Goal: Information Seeking & Learning: Learn about a topic

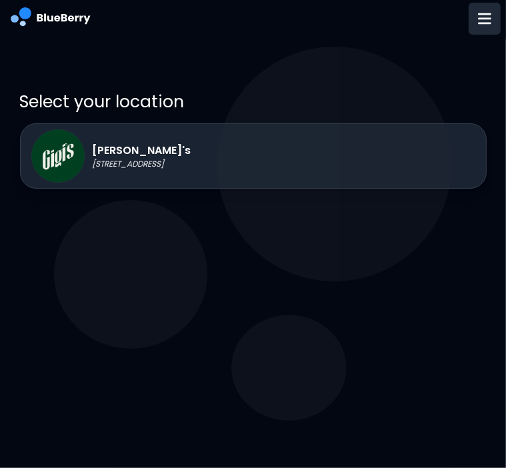
click at [484, 25] on img at bounding box center [484, 18] width 13 height 15
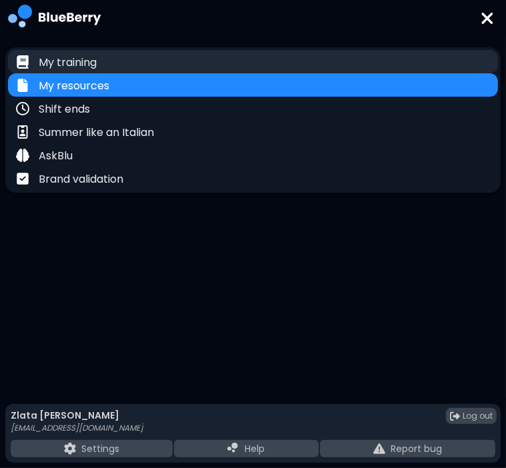
click at [72, 67] on p "My training" at bounding box center [68, 63] width 58 height 16
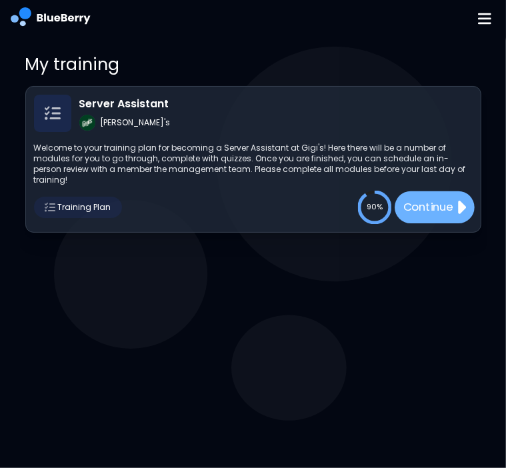
click at [412, 203] on p "Continue" at bounding box center [428, 207] width 50 height 17
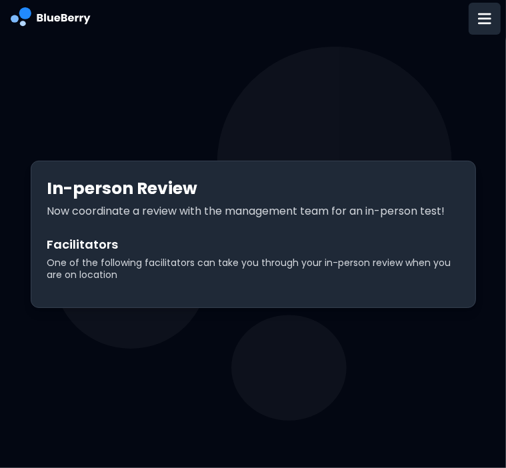
click at [490, 15] on img at bounding box center [484, 18] width 13 height 15
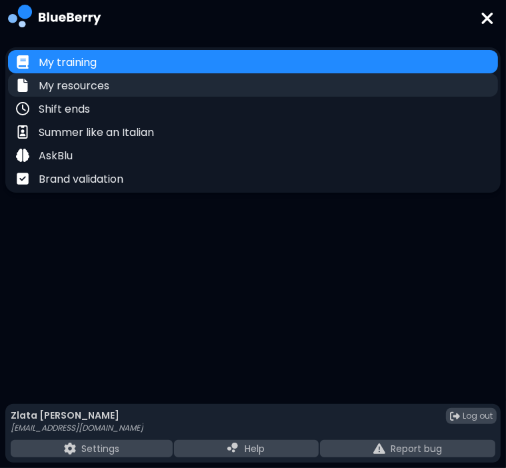
click at [51, 85] on p "My resources" at bounding box center [74, 86] width 71 height 16
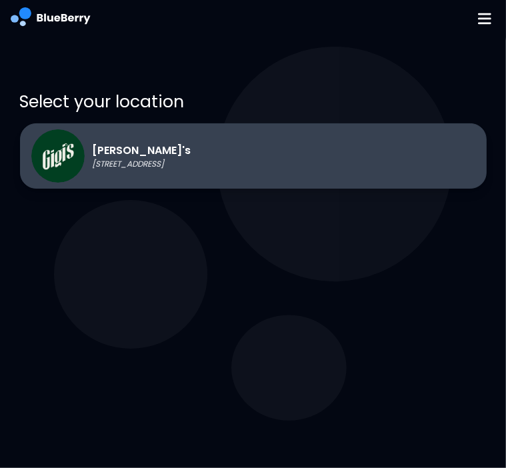
click at [160, 147] on p "[PERSON_NAME]'s" at bounding box center [142, 151] width 99 height 16
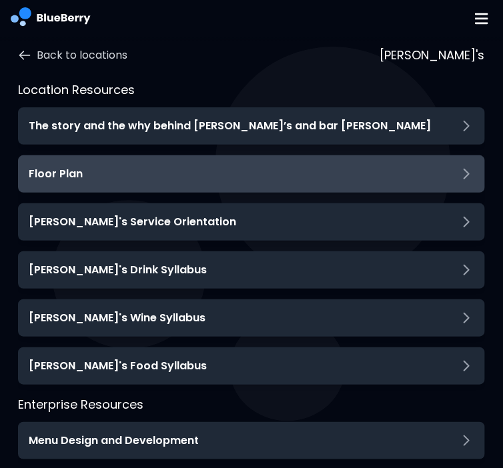
scroll to position [45, 0]
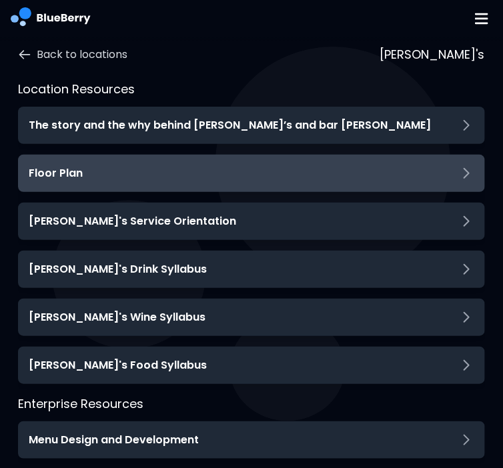
click at [99, 175] on div "Floor Plan" at bounding box center [251, 173] width 445 height 16
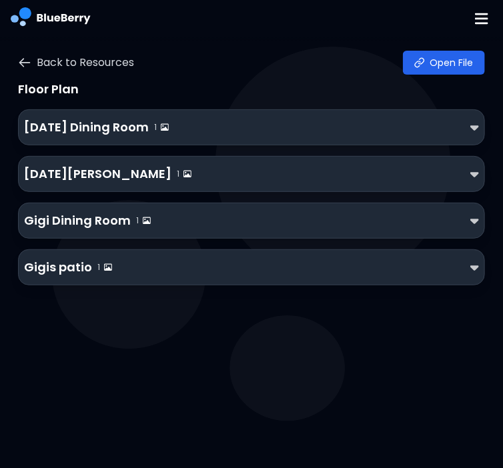
click at [97, 219] on p "Gigi Dining Room" at bounding box center [77, 220] width 107 height 19
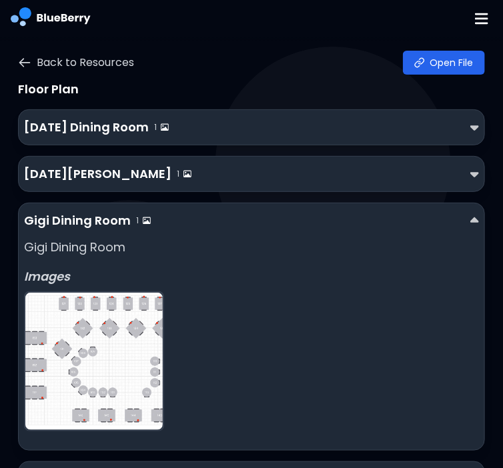
scroll to position [112, 0]
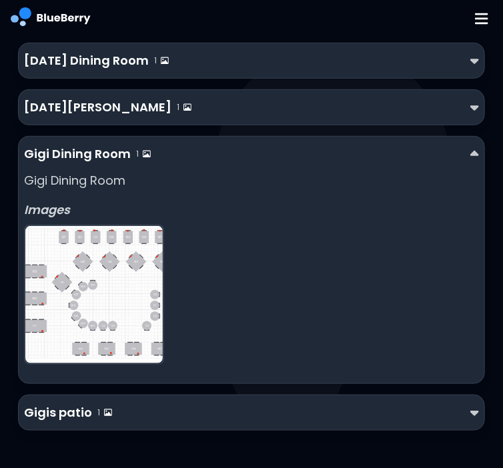
click at [78, 273] on img at bounding box center [93, 294] width 137 height 137
click at [135, 258] on img at bounding box center [93, 294] width 137 height 137
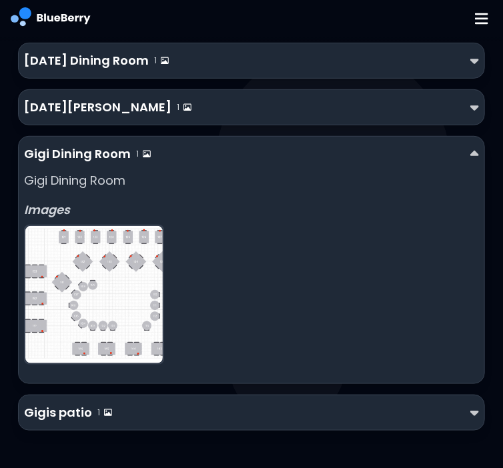
click at [135, 258] on img at bounding box center [93, 294] width 137 height 137
click at [59, 408] on p "Gigis patio" at bounding box center [58, 413] width 68 height 19
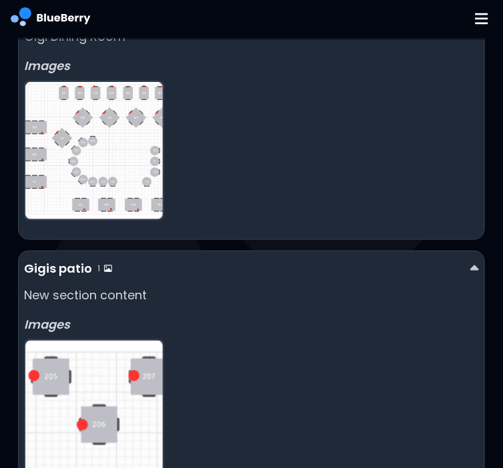
scroll to position [323, 0]
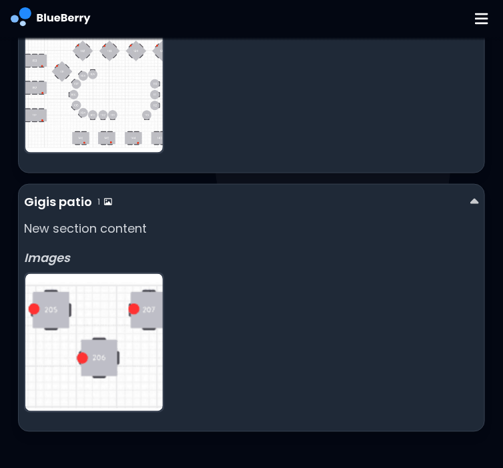
click at [75, 348] on img at bounding box center [93, 342] width 137 height 137
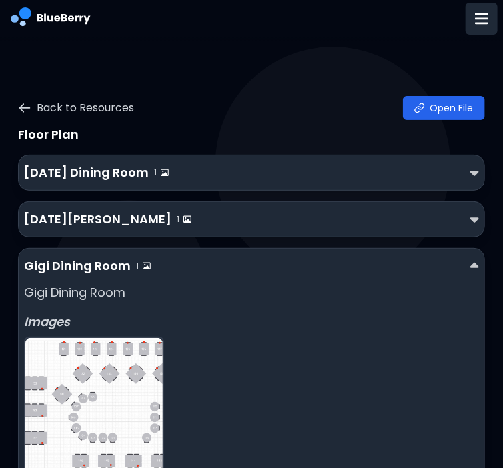
click at [487, 29] on div at bounding box center [482, 19] width 32 height 32
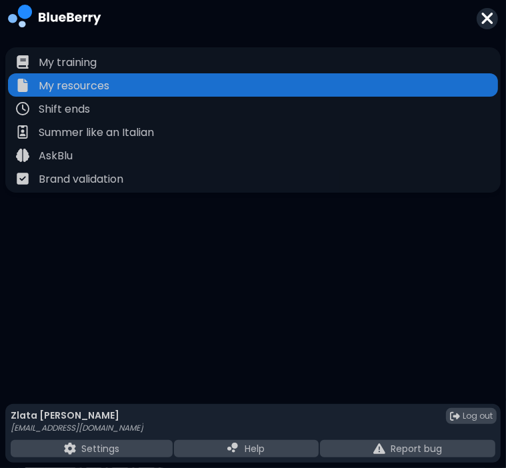
click at [493, 12] on img at bounding box center [487, 18] width 13 height 18
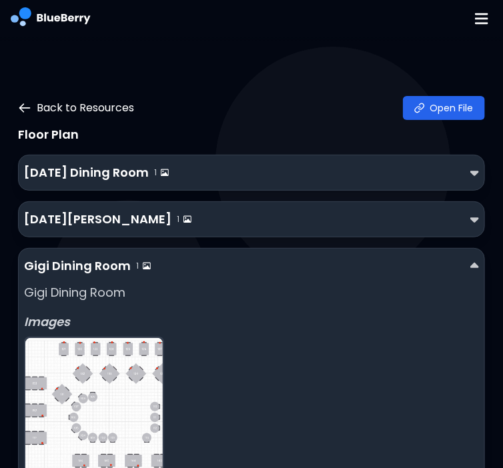
click at [25, 107] on icon at bounding box center [25, 108] width 10 height 8
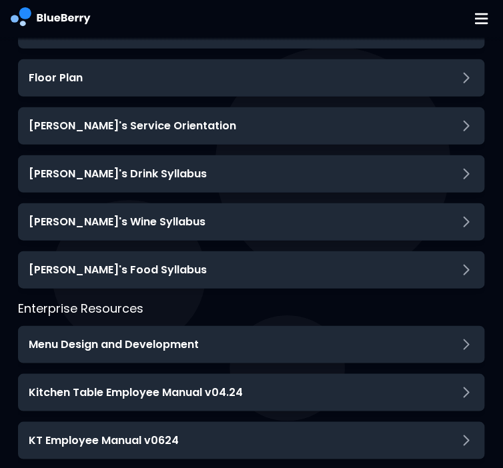
scroll to position [145, 0]
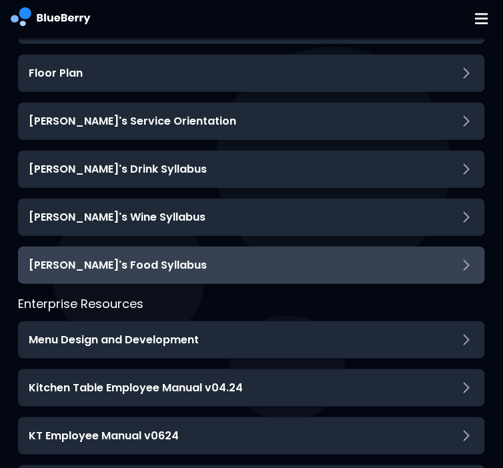
click at [100, 258] on h3 "[PERSON_NAME]'s Food Syllabus" at bounding box center [118, 266] width 178 height 16
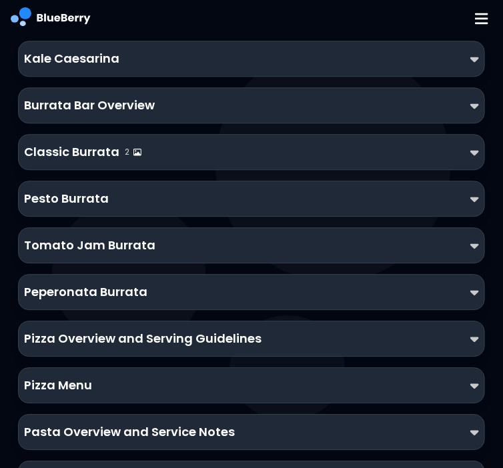
scroll to position [769, 0]
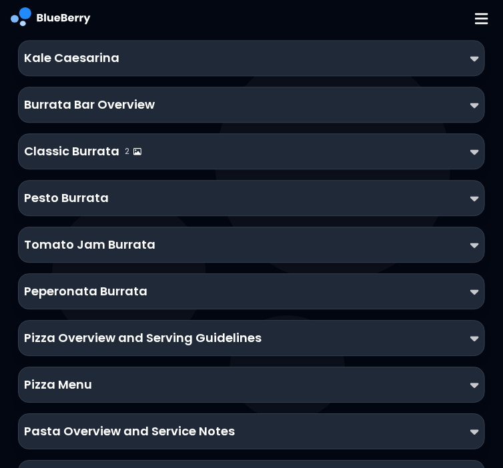
click at [95, 135] on div "Classic Burrata 2" at bounding box center [251, 151] width 466 height 36
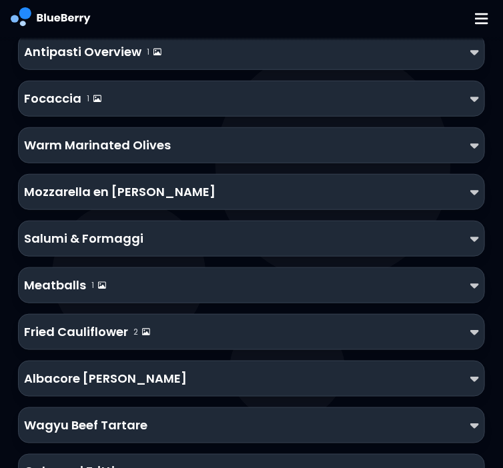
scroll to position [164, 0]
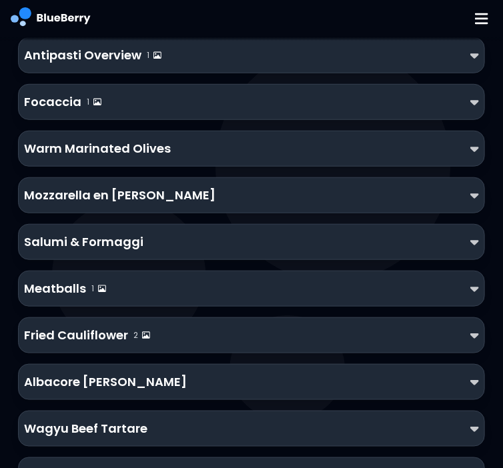
click at [161, 186] on p "Mozzarella en [PERSON_NAME]" at bounding box center [119, 195] width 191 height 19
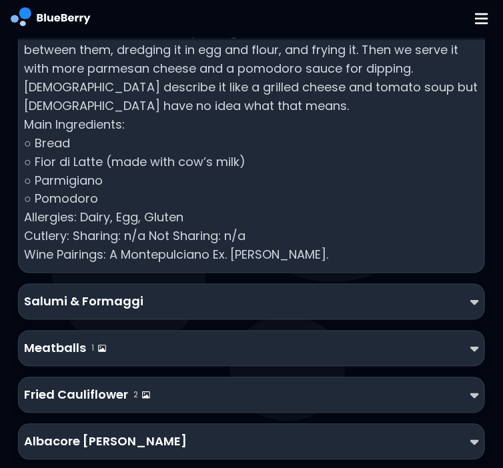
scroll to position [430, 0]
click at [318, 286] on div "Salumi & Formaggi" at bounding box center [251, 302] width 466 height 36
click at [314, 290] on div "Salumi & Formaggi" at bounding box center [251, 302] width 466 height 36
click at [314, 297] on div "Salumi & Formaggi" at bounding box center [251, 302] width 454 height 19
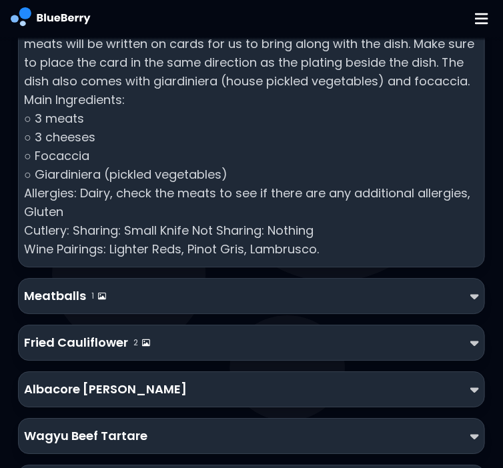
scroll to position [818, 0]
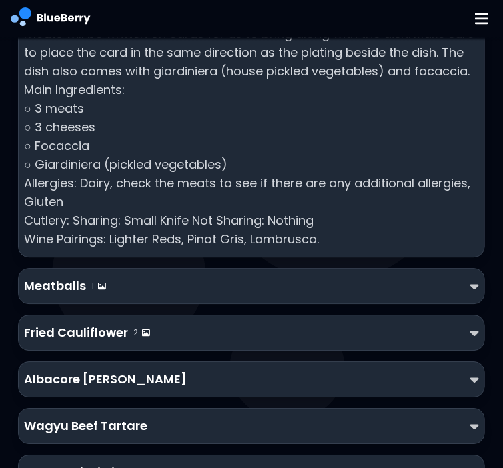
click at [305, 286] on div "Meatballs 1" at bounding box center [251, 286] width 454 height 19
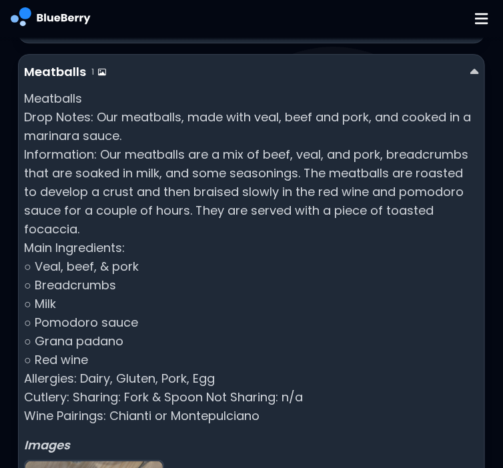
scroll to position [1033, 0]
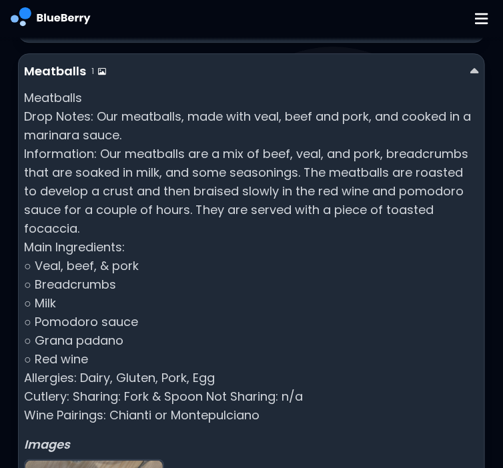
click at [250, 82] on div "Meatballs 1 Meatballs Drop Notes: Our meatballs, made with veal, beef and pork,…" at bounding box center [251, 336] width 466 height 566
click at [199, 62] on div "Meatballs 1" at bounding box center [251, 71] width 454 height 19
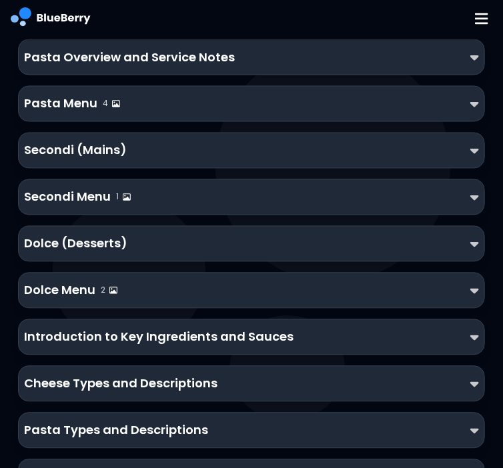
scroll to position [1775, 0]
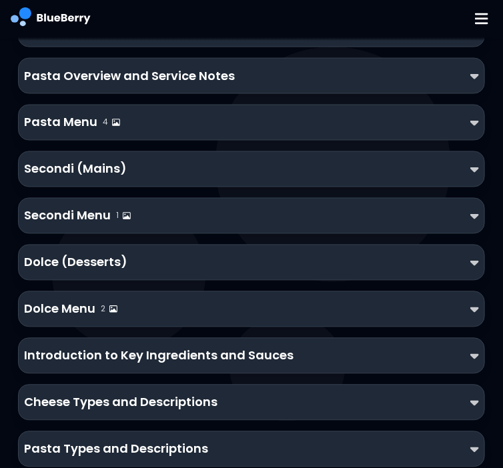
click at [119, 171] on p "Secondi (Mains)" at bounding box center [75, 169] width 103 height 19
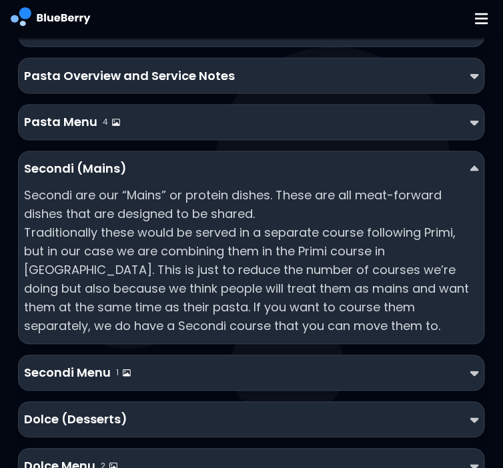
click at [119, 171] on p "Secondi (Mains)" at bounding box center [75, 169] width 103 height 19
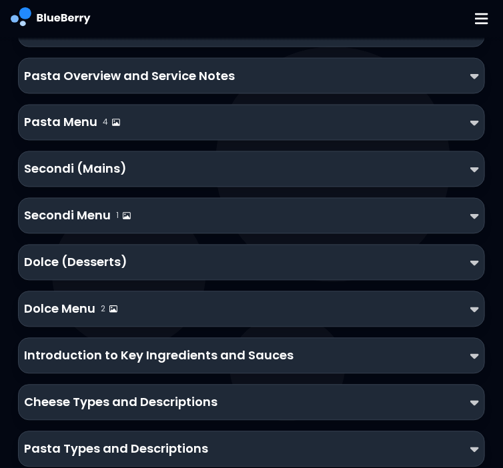
click at [113, 217] on div "Secondi Menu 1" at bounding box center [77, 216] width 107 height 19
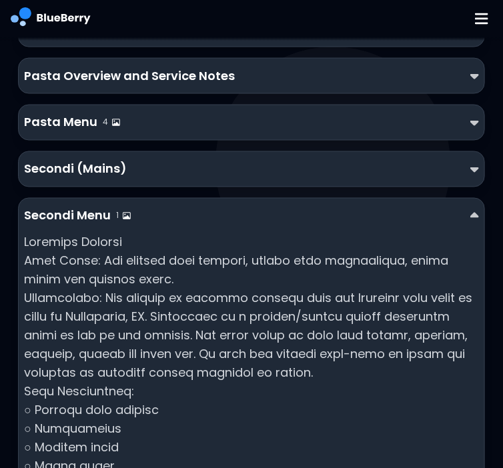
click at [113, 217] on div "Secondi Menu 1" at bounding box center [77, 216] width 107 height 19
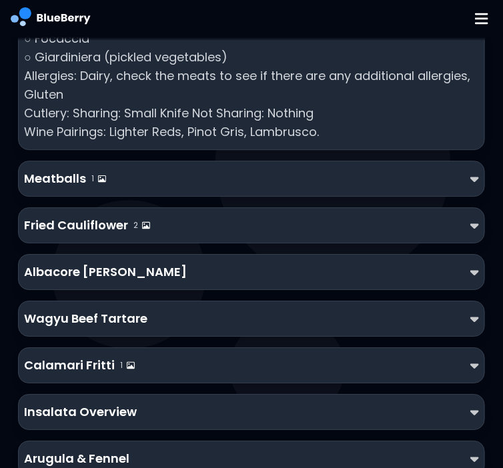
scroll to position [947, 0]
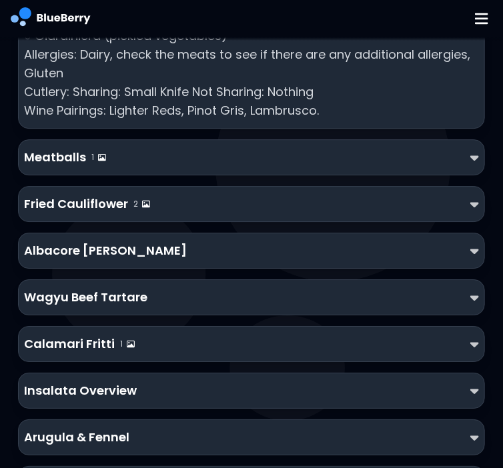
click at [274, 157] on div "Meatballs 1" at bounding box center [251, 157] width 454 height 19
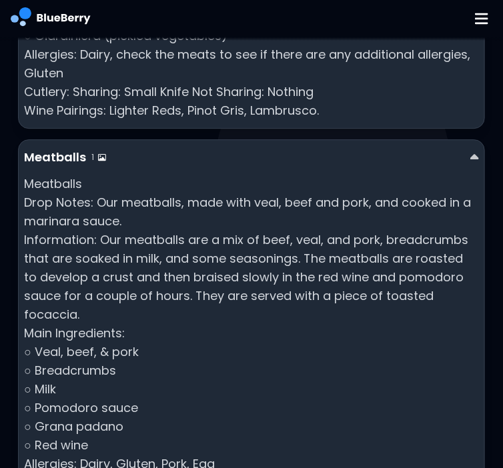
click at [274, 157] on div "Meatballs 1" at bounding box center [251, 157] width 454 height 19
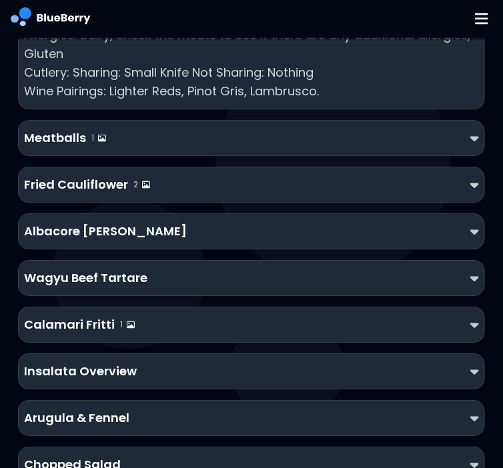
scroll to position [968, 0]
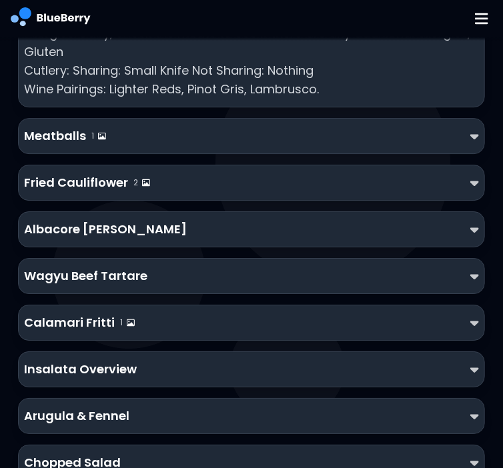
click at [262, 130] on div "Meatballs 1" at bounding box center [251, 136] width 454 height 19
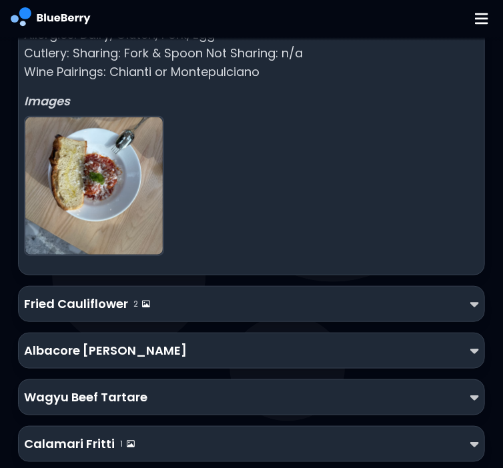
scroll to position [1396, 0]
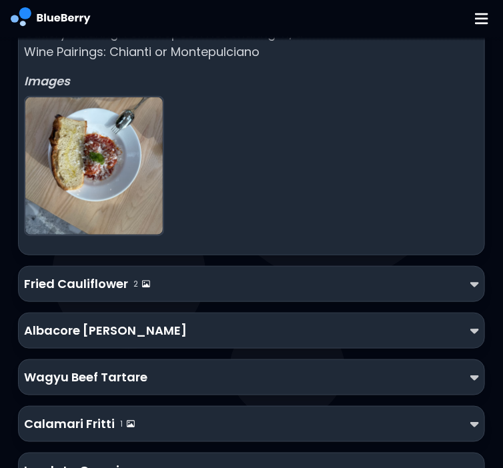
click at [358, 275] on div "Fried Cauliflower 2" at bounding box center [251, 284] width 454 height 19
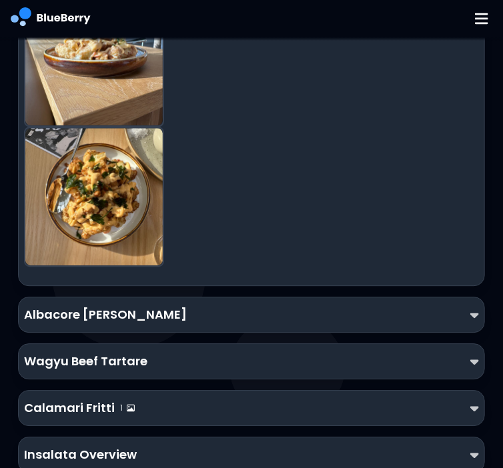
scroll to position [2007, 0]
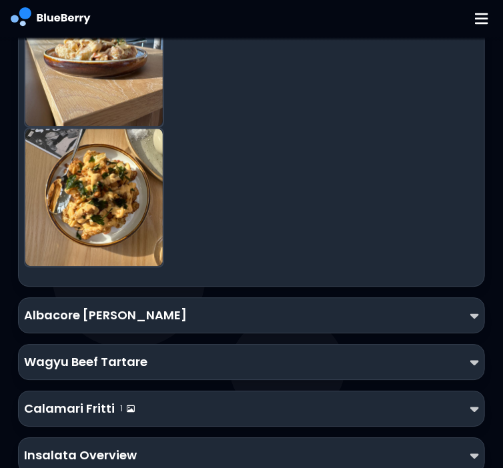
click at [140, 318] on p "Albacore [PERSON_NAME]" at bounding box center [105, 315] width 163 height 19
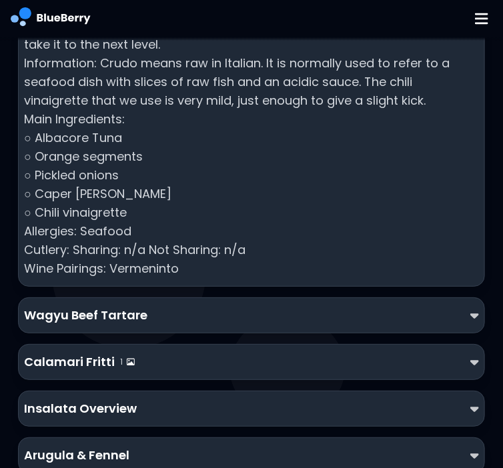
scroll to position [2391, 0]
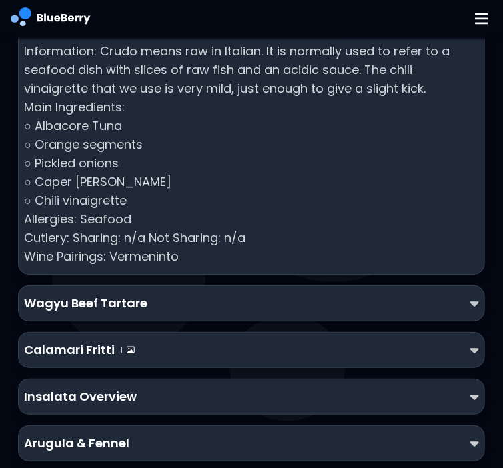
click at [189, 289] on div "Wagyu Beef Tartare" at bounding box center [251, 304] width 466 height 36
click at [188, 298] on div "Wagyu Beef Tartare" at bounding box center [251, 303] width 454 height 19
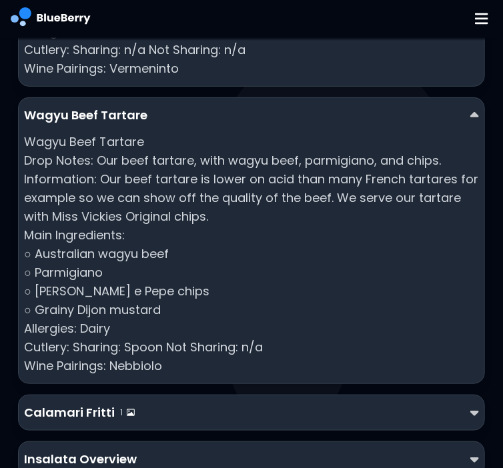
scroll to position [2580, 0]
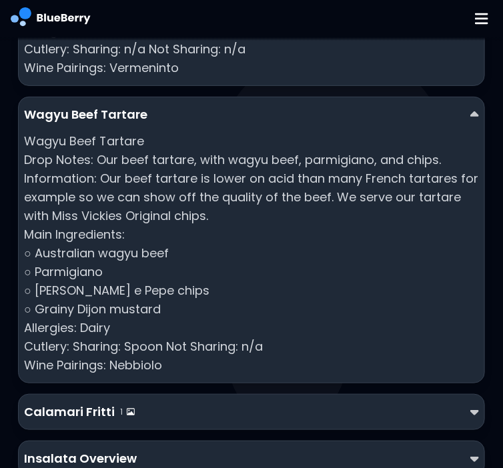
click at [231, 403] on div "Calamari Fritti 1" at bounding box center [251, 412] width 454 height 19
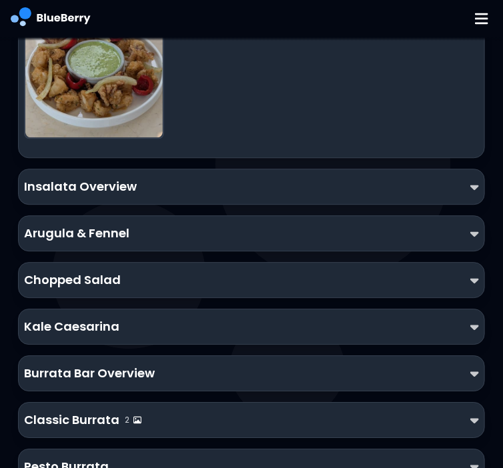
scroll to position [3330, 0]
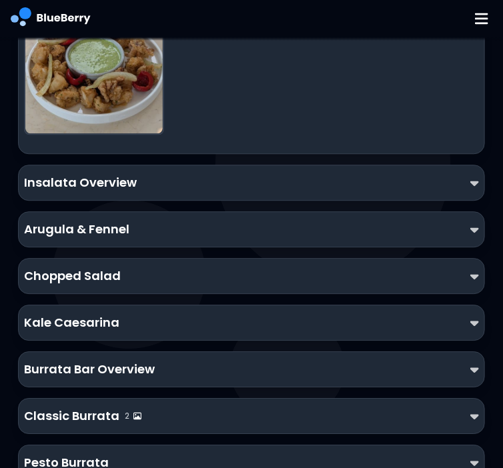
click at [139, 227] on div "Arugula & Fennel" at bounding box center [251, 229] width 454 height 19
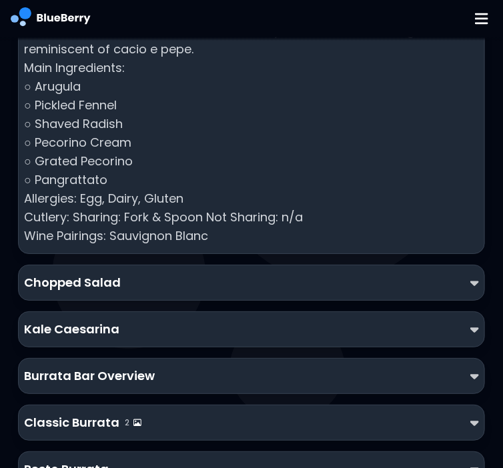
scroll to position [3612, 0]
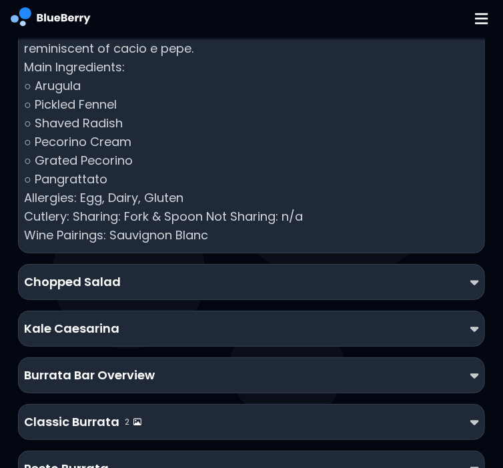
click at [113, 281] on p "Chopped Salad" at bounding box center [72, 282] width 97 height 19
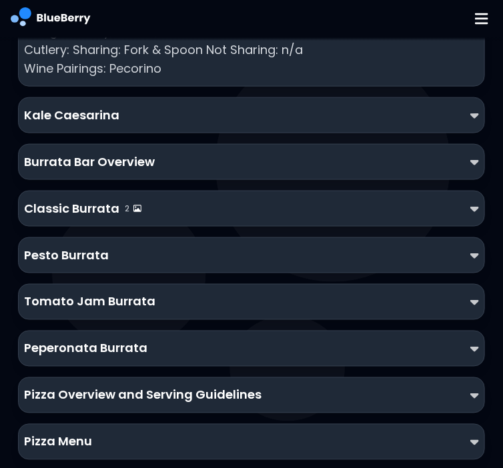
scroll to position [4136, 0]
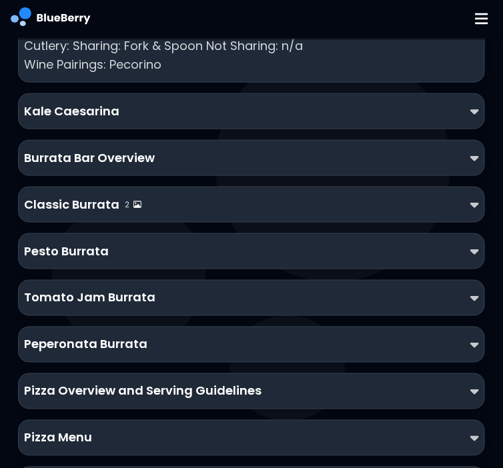
click at [145, 106] on div "Kale Caesarina" at bounding box center [251, 111] width 454 height 19
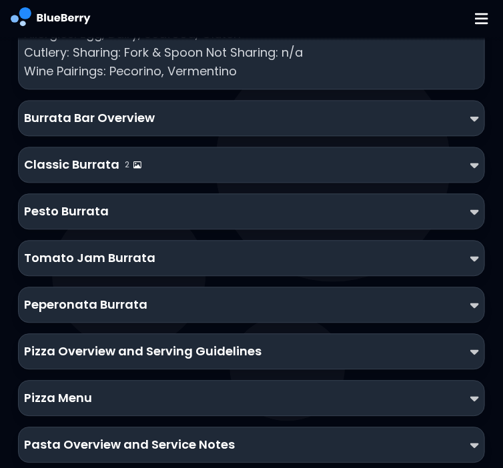
scroll to position [4424, 0]
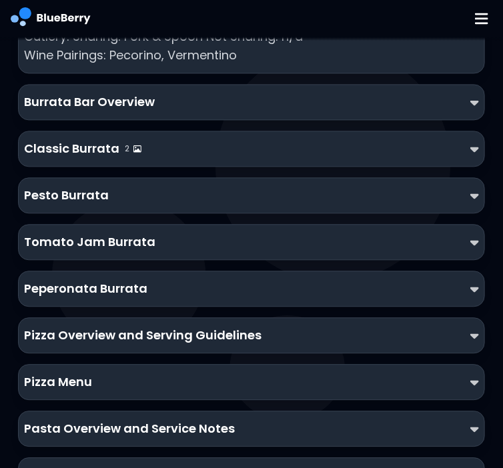
click at [107, 97] on p "Burrata Bar Overview" at bounding box center [89, 102] width 131 height 19
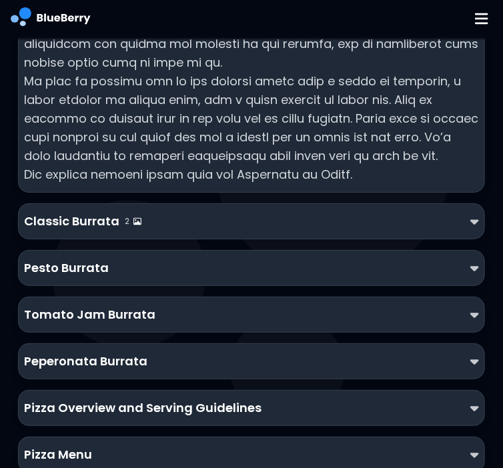
scroll to position [4941, 0]
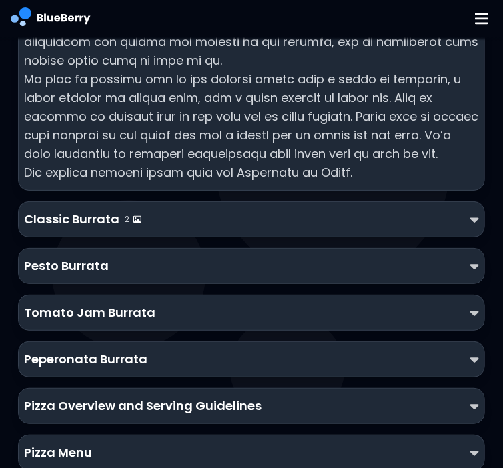
click at [451, 229] on div "Classic Burrata 2" at bounding box center [251, 219] width 454 height 19
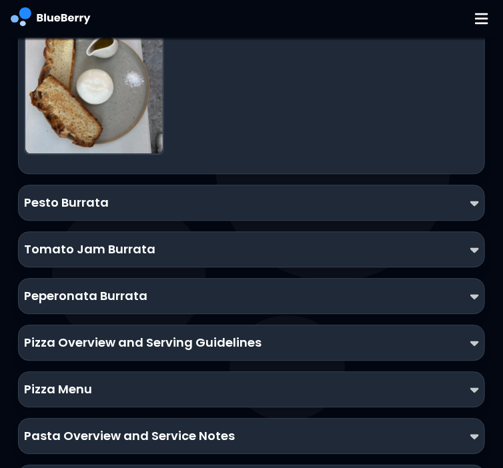
scroll to position [5721, 0]
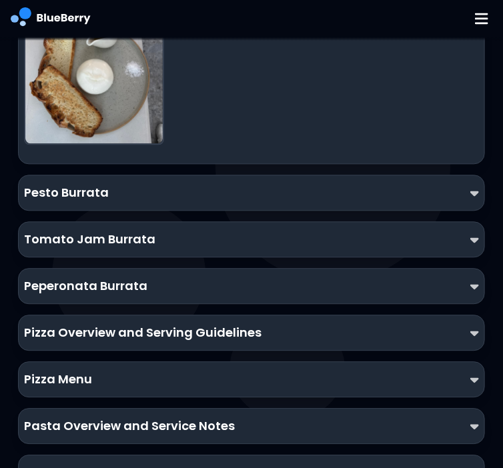
click at [427, 202] on div "Pesto Burrata" at bounding box center [251, 192] width 454 height 19
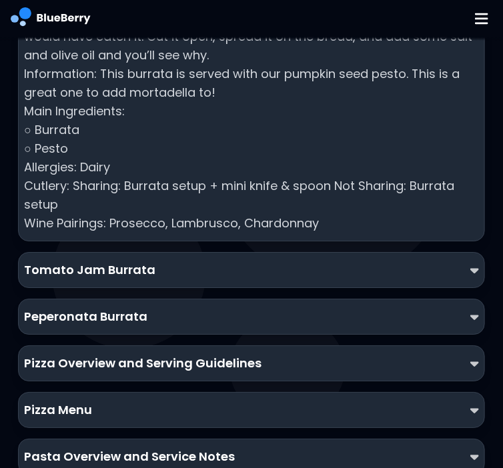
scroll to position [5998, 0]
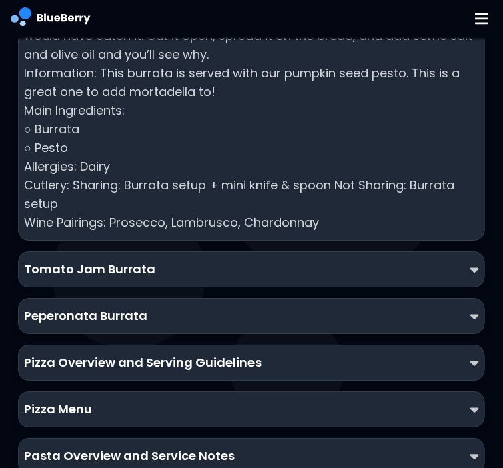
click at [350, 252] on div "Tomato Jam Burrata" at bounding box center [251, 270] width 466 height 36
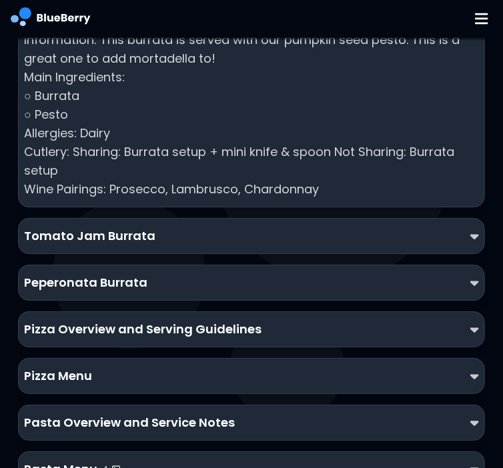
scroll to position [6035, 0]
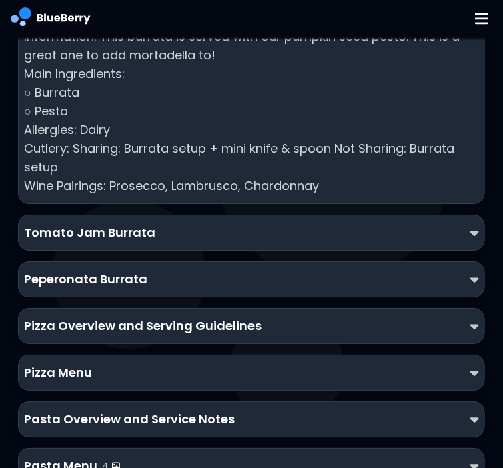
click at [310, 227] on div "Tomato Jam Burrata" at bounding box center [251, 232] width 454 height 19
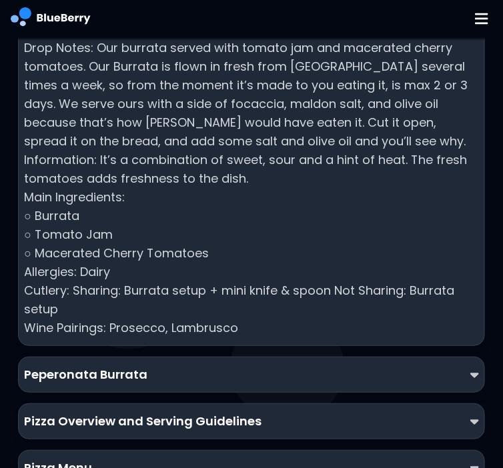
scroll to position [6291, 0]
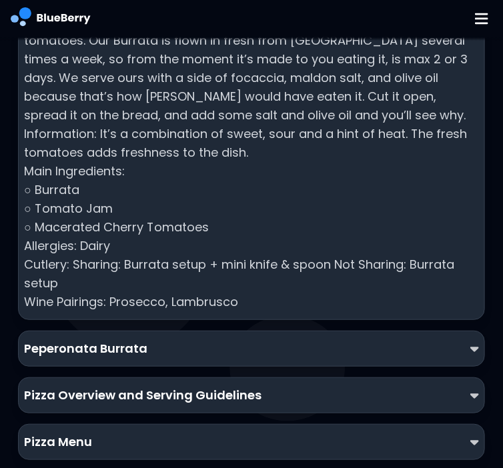
click at [217, 333] on div "Peperonata Burrata" at bounding box center [251, 349] width 466 height 36
click at [219, 358] on div "Peperonata Burrata" at bounding box center [251, 349] width 466 height 36
click at [187, 346] on div "Peperonata Burrata" at bounding box center [251, 349] width 454 height 19
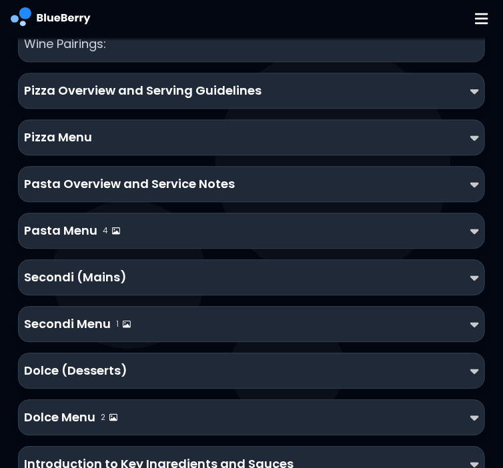
scroll to position [6978, 0]
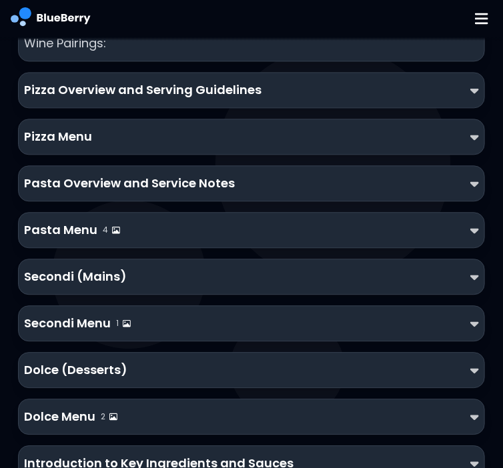
click at [96, 189] on div "Pasta Overview and Service Notes" at bounding box center [251, 183] width 466 height 36
click at [73, 174] on p "Pasta Overview and Service Notes" at bounding box center [129, 183] width 211 height 19
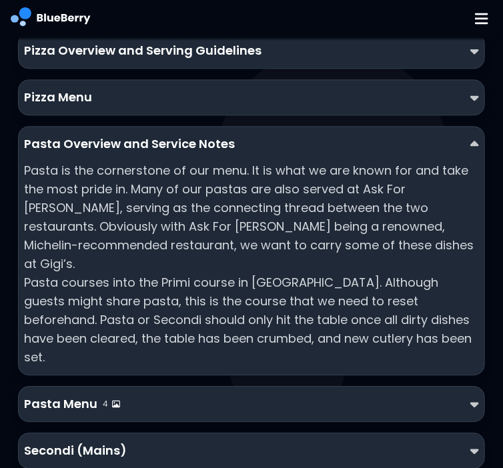
scroll to position [7022, 0]
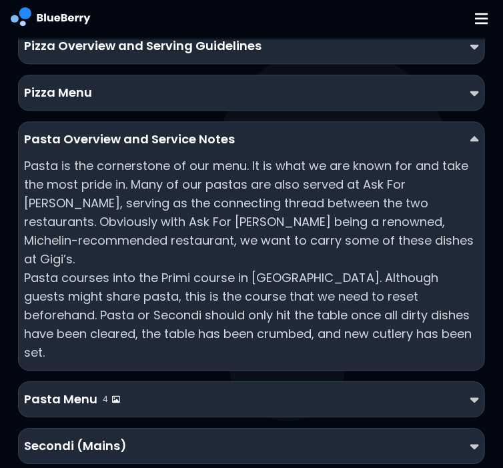
click at [127, 390] on div "Pasta Menu 4" at bounding box center [251, 399] width 454 height 19
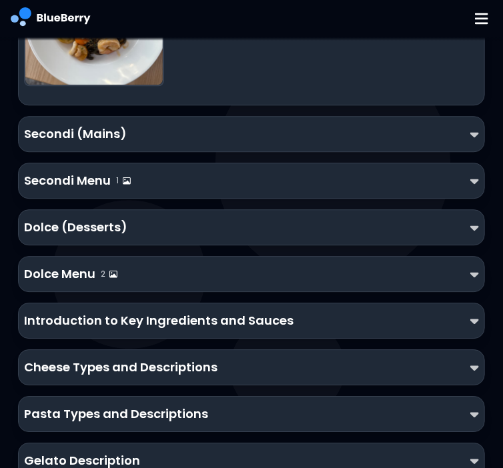
scroll to position [9655, 0]
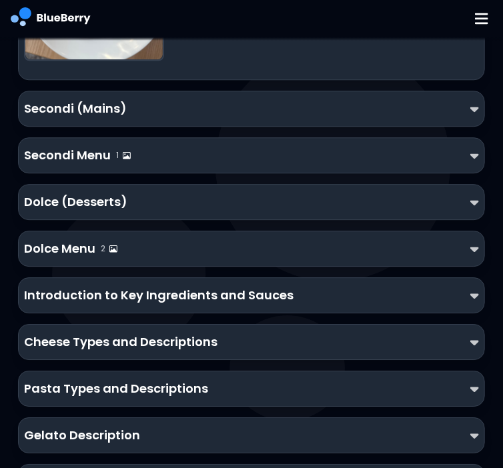
click at [121, 158] on div "Secondi Menu 1" at bounding box center [251, 155] width 466 height 36
click at [83, 146] on p "Secondi Menu" at bounding box center [67, 155] width 87 height 19
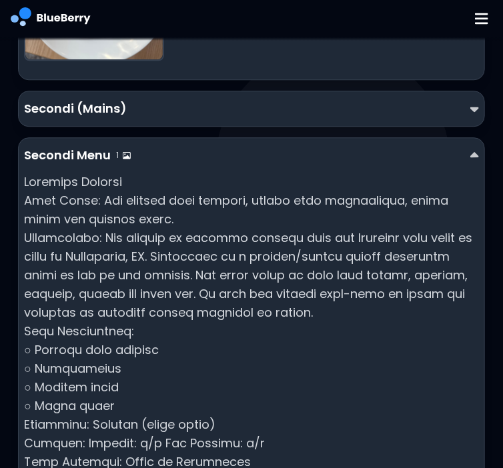
click at [75, 91] on div "Secondi (Mains)" at bounding box center [251, 109] width 466 height 36
click at [53, 99] on p "Secondi (Mains)" at bounding box center [75, 108] width 103 height 19
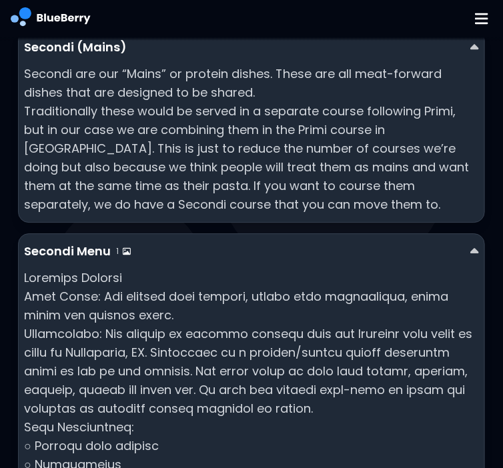
scroll to position [9715, 0]
